Goal: Find specific page/section: Find specific page/section

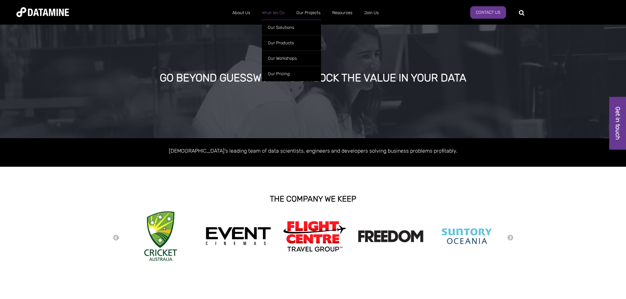
click at [279, 14] on link "What We Do" at bounding box center [273, 12] width 34 height 17
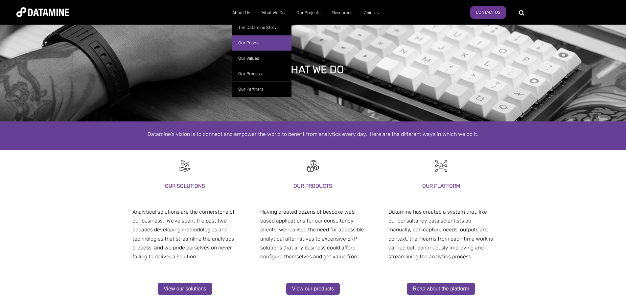
click at [251, 43] on link "Our People" at bounding box center [261, 42] width 59 height 15
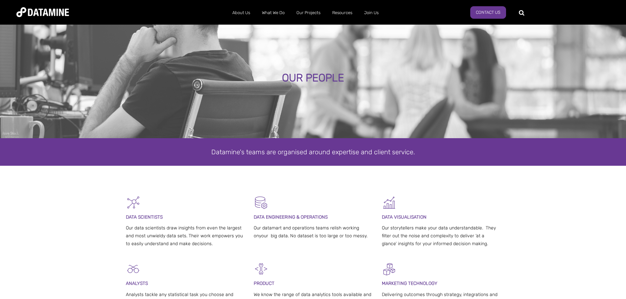
click at [307, 156] on div "Datamine's teams are organised around expertise and client service." at bounding box center [313, 151] width 374 height 11
click at [377, 29] on link "Current Openings" at bounding box center [393, 27] width 59 height 15
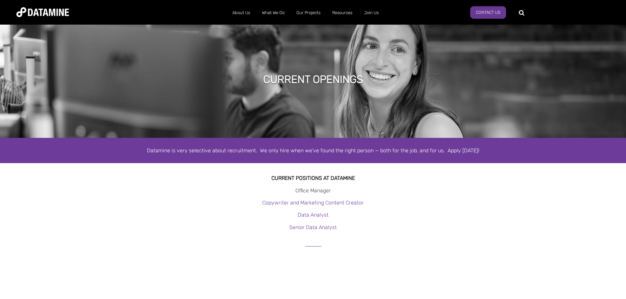
click at [321, 190] on link "Office Manager" at bounding box center [312, 191] width 35 height 6
